Goal: Task Accomplishment & Management: Use online tool/utility

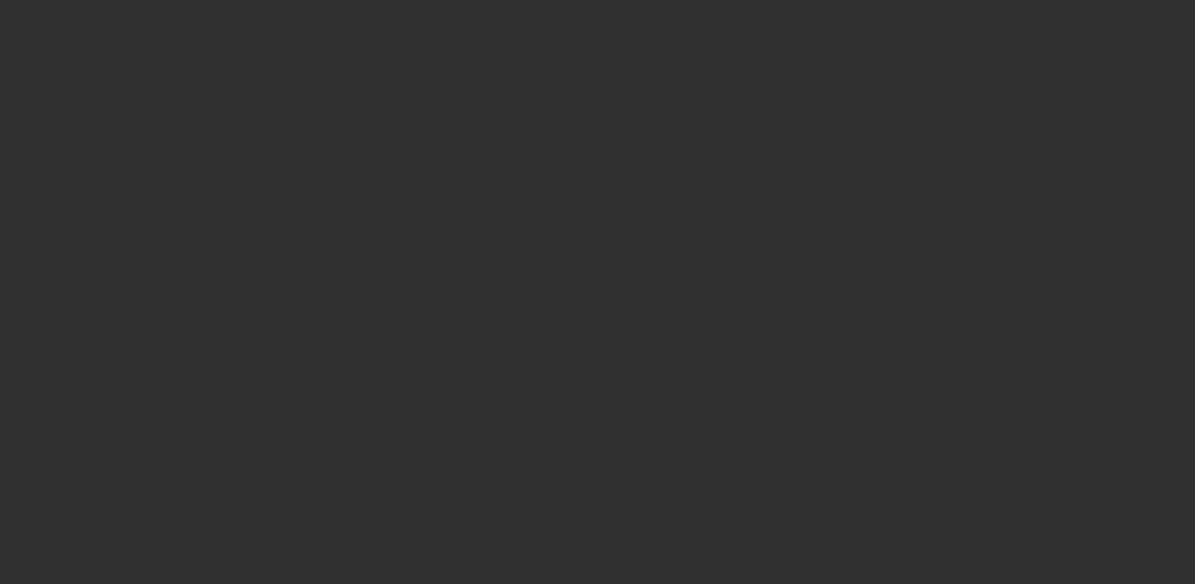
select select "10"
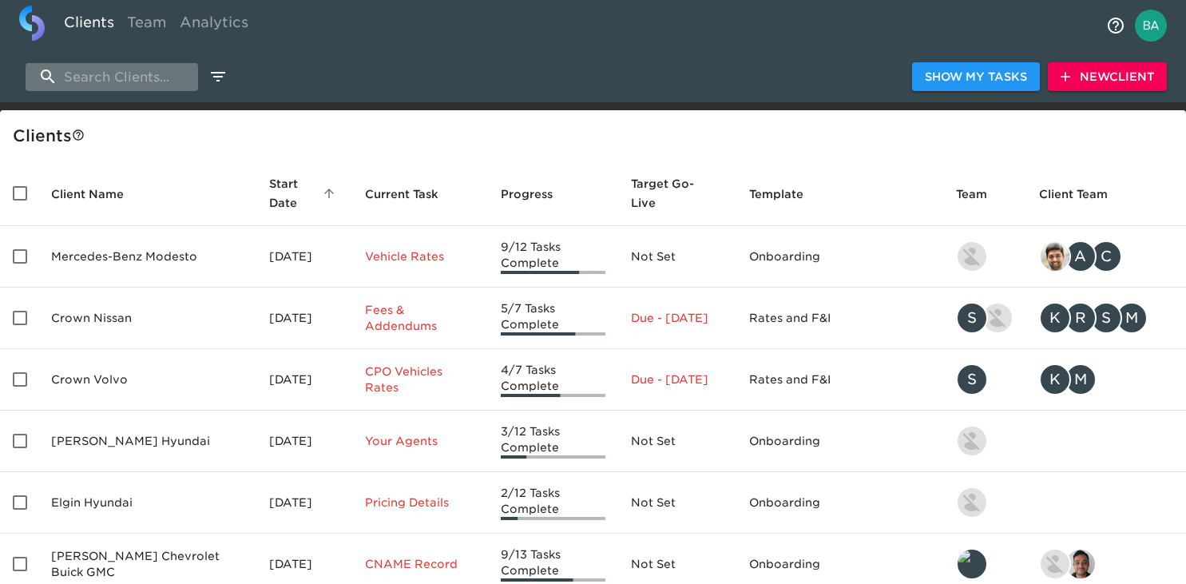
click at [140, 75] on input "search" at bounding box center [112, 77] width 172 height 28
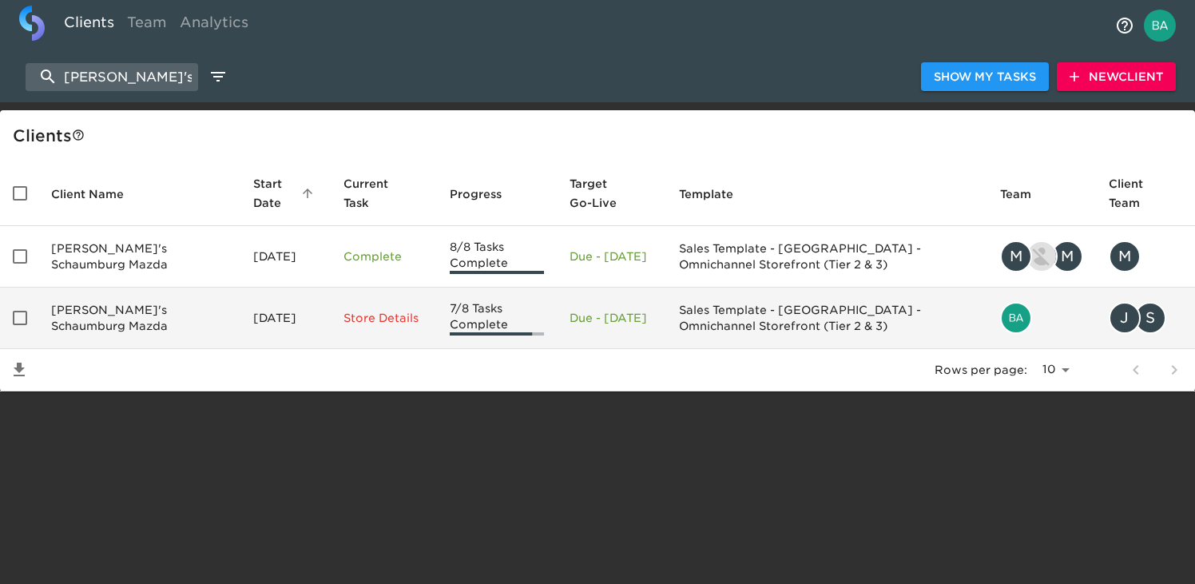
type input "[PERSON_NAME]'s scha"
click at [142, 306] on td "[PERSON_NAME]'s Schaumburg Mazda" at bounding box center [139, 317] width 202 height 61
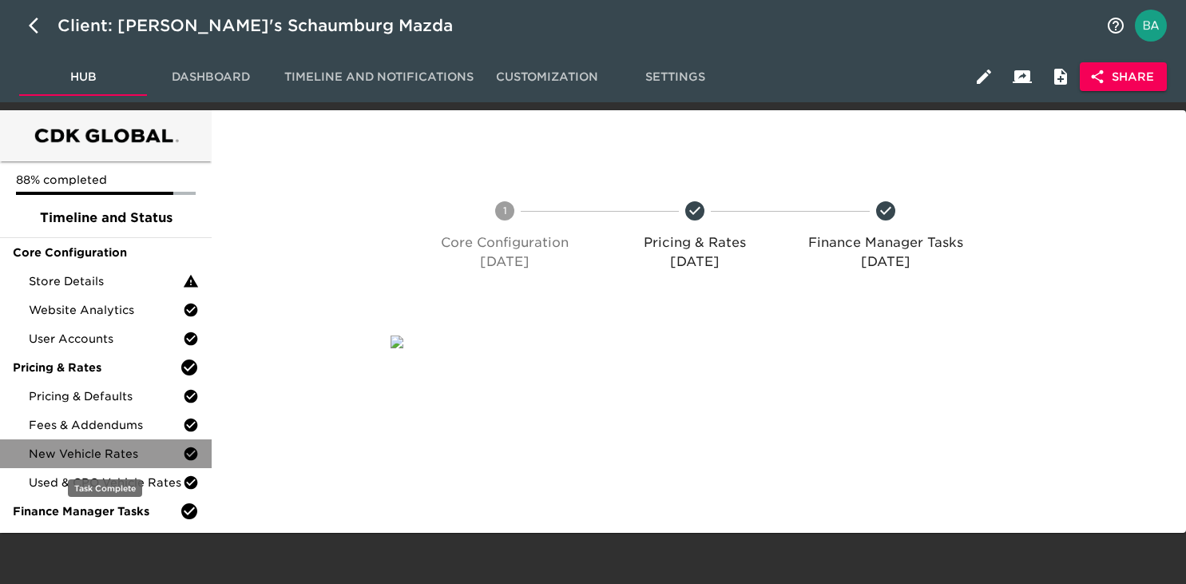
click at [83, 450] on span "New Vehicle Rates" at bounding box center [106, 454] width 154 height 16
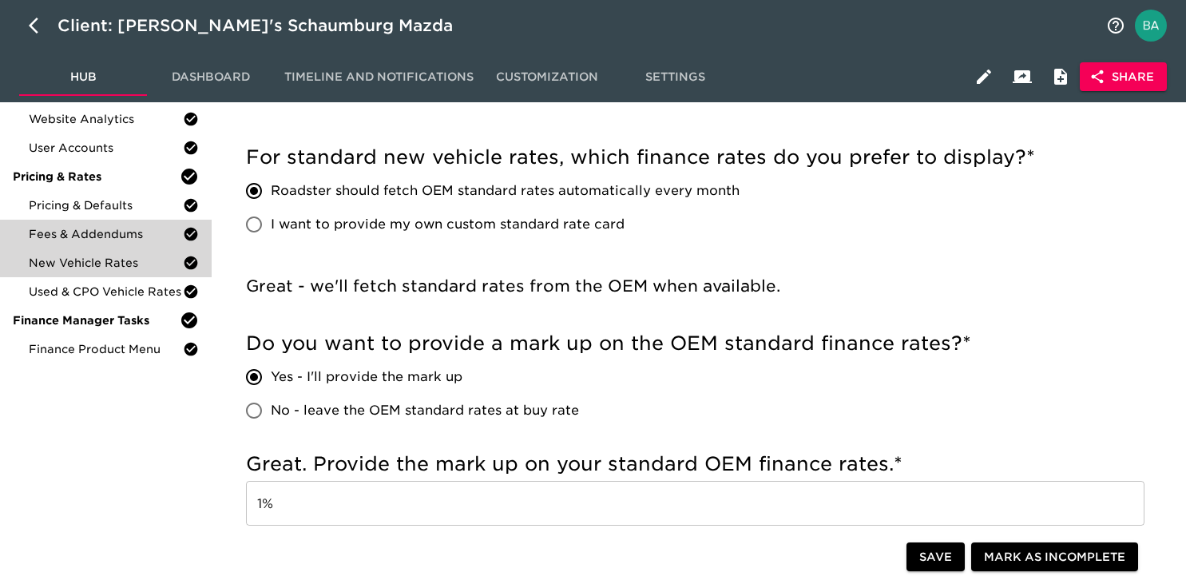
scroll to position [275, 0]
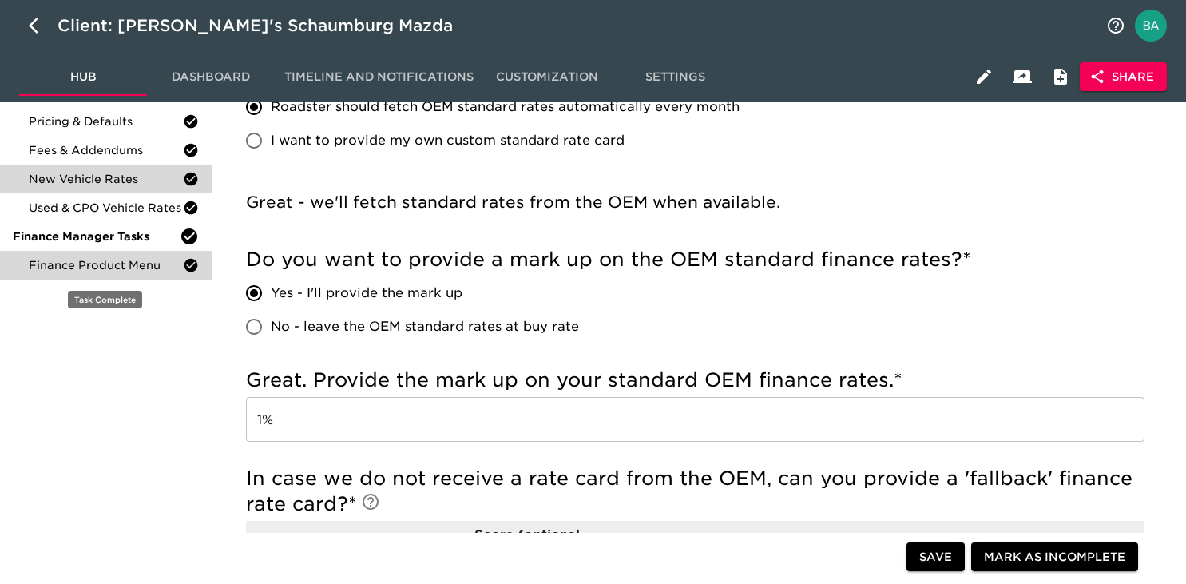
click at [88, 264] on span "Finance Product Menu" at bounding box center [106, 265] width 154 height 16
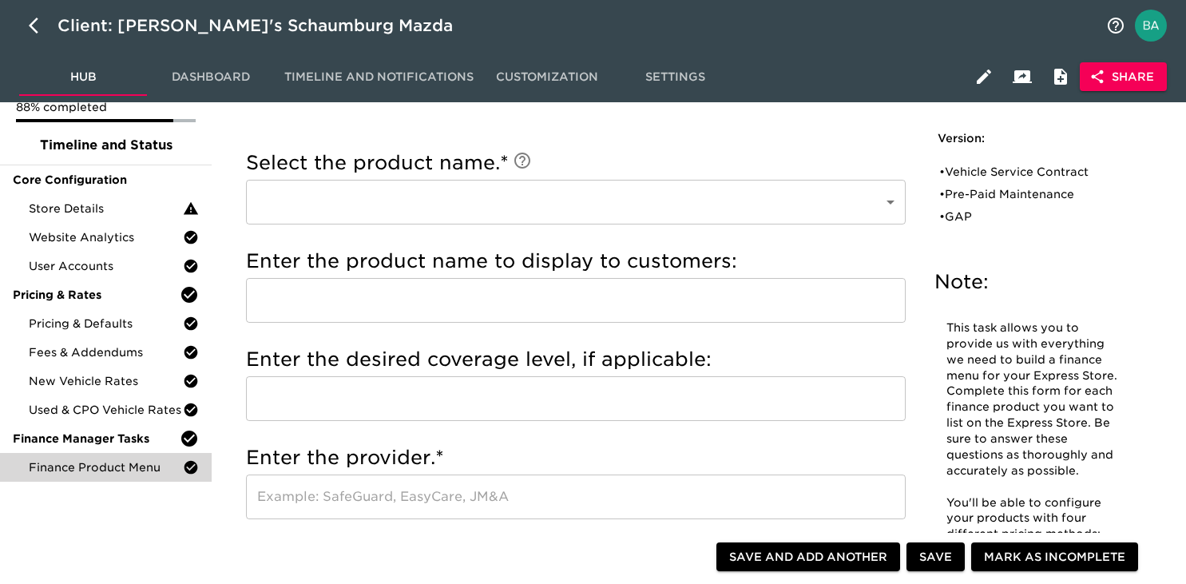
scroll to position [69, 0]
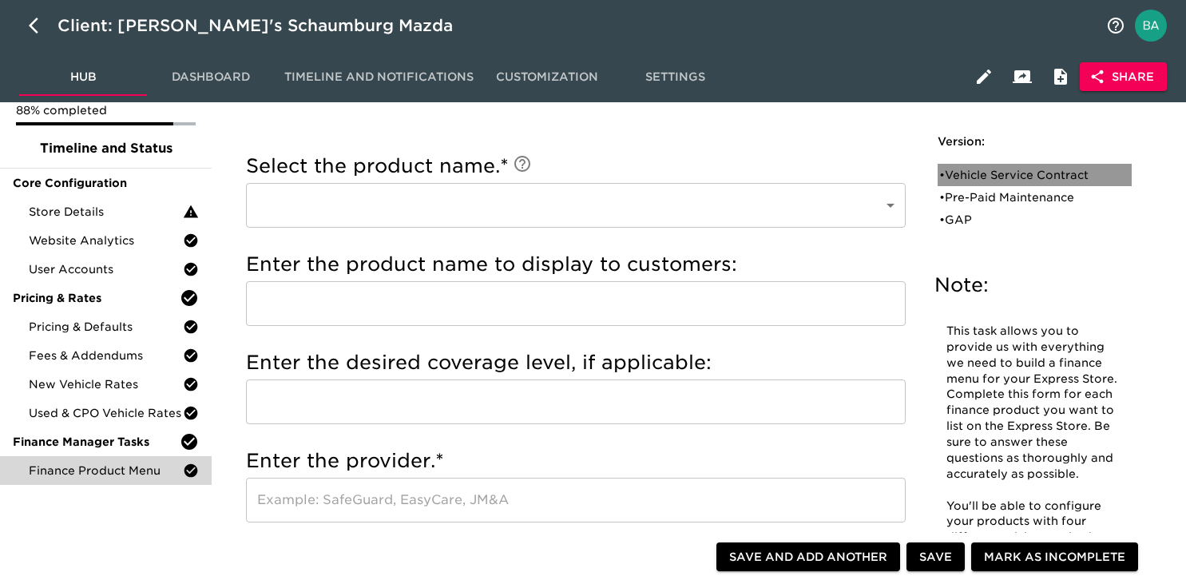
click at [987, 169] on div "• Vehicle Service Contract" at bounding box center [1023, 175] width 169 height 16
type input "Vehicle Service Contract"
type input "Extended Service Contract"
type input "5 yr/60k miles (new), 24 mo/24k miles (used)"
type input "Protective"
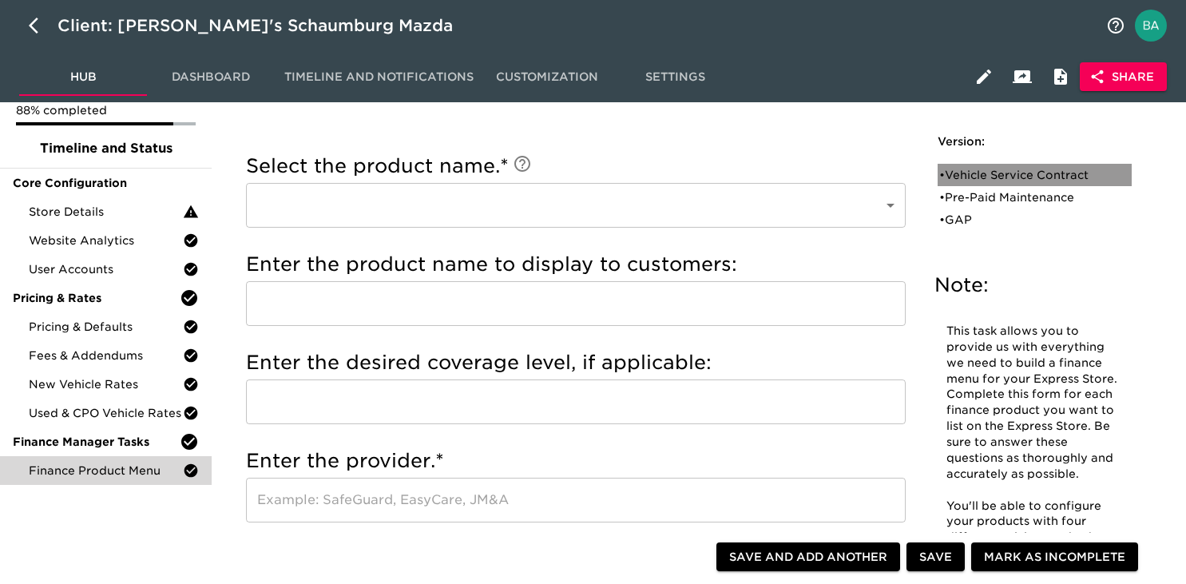
radio input "true"
type input "SNP16130"
radio input "true"
type input "+2000"
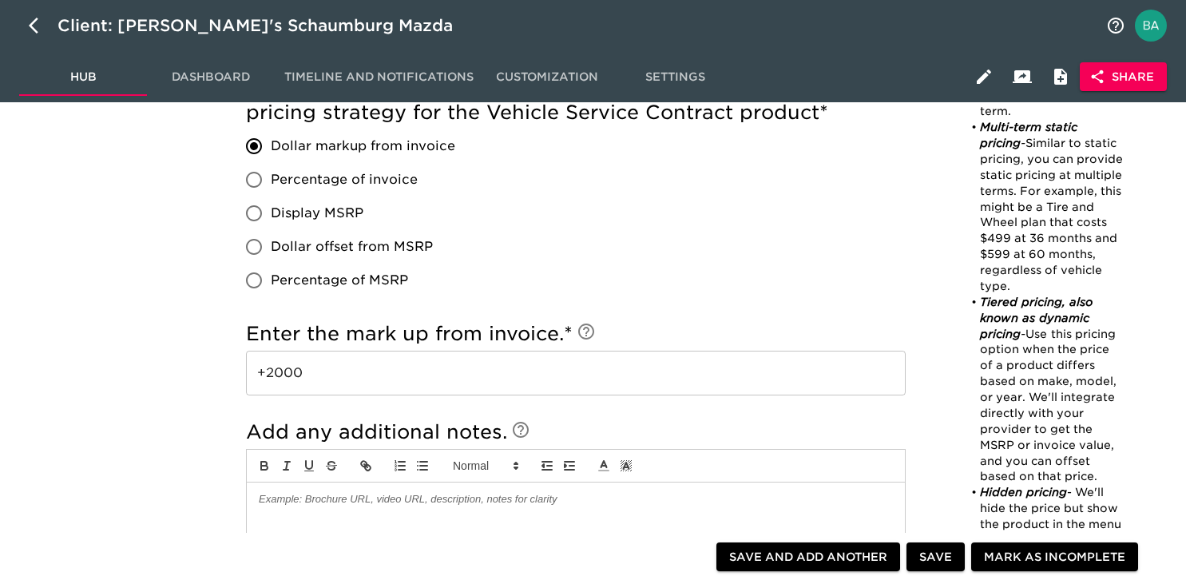
scroll to position [1190, 0]
